Goal: Information Seeking & Learning: Learn about a topic

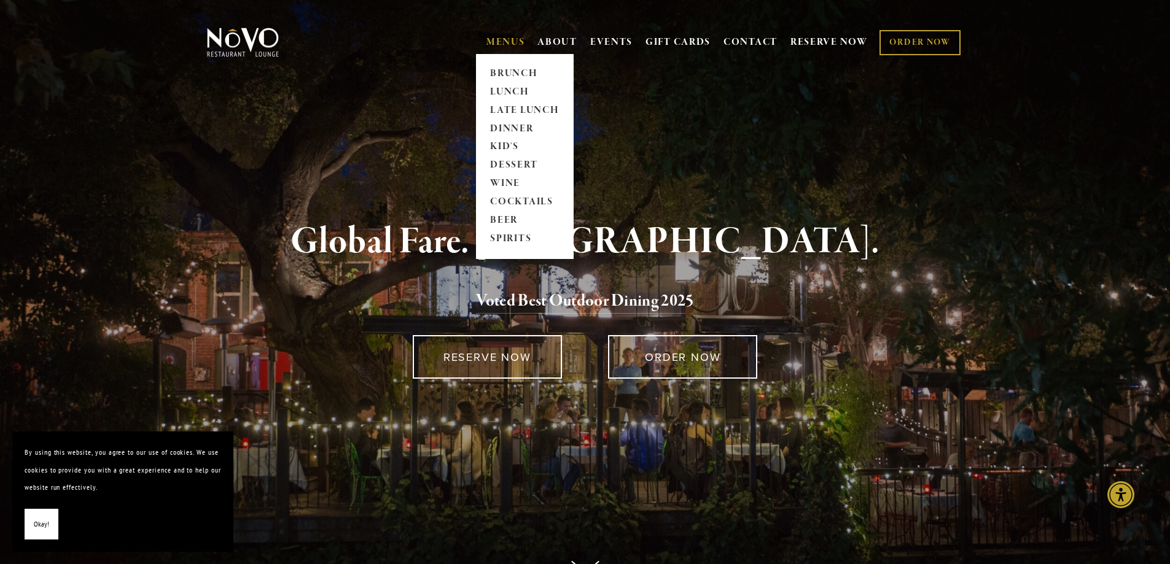
click at [499, 41] on link "MENUS" at bounding box center [505, 42] width 39 height 12
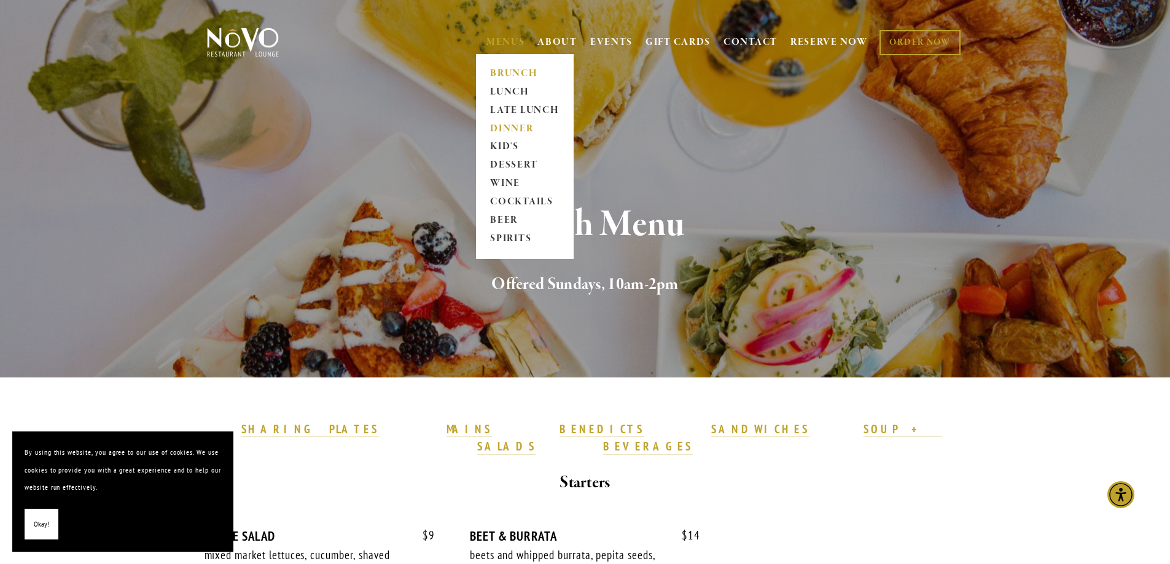
click at [497, 127] on link "DINNER" at bounding box center [524, 129] width 77 height 18
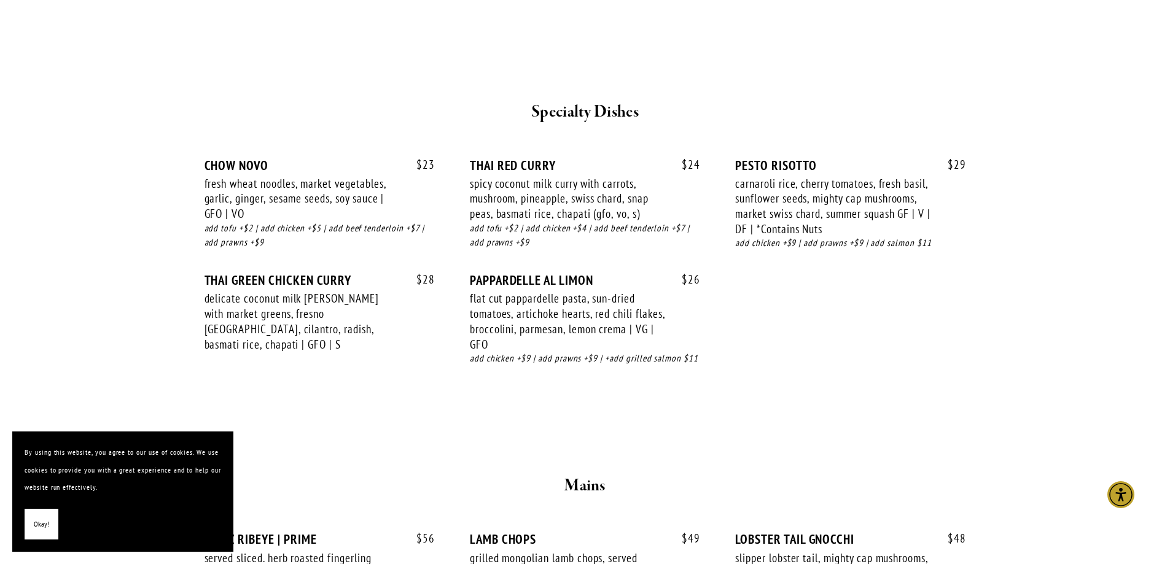
scroll to position [1658, 0]
